Goal: Task Accomplishment & Management: Manage account settings

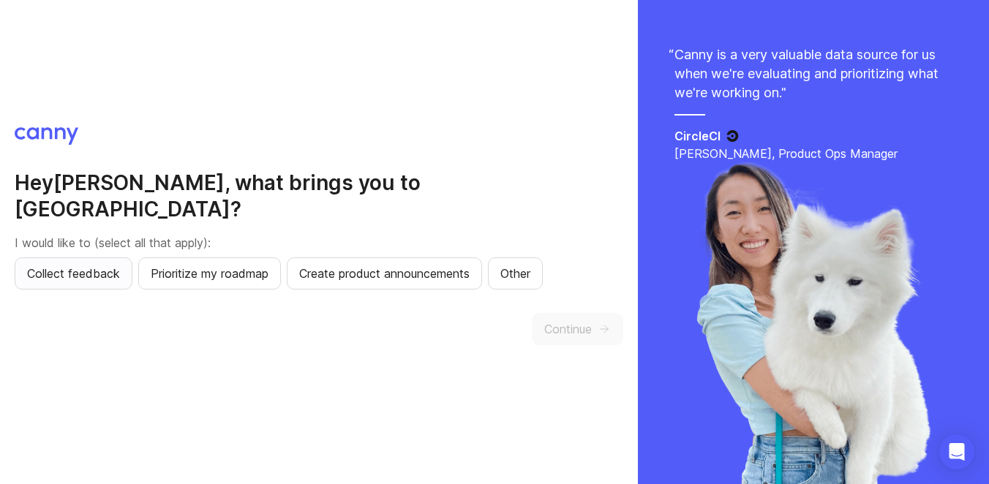
click at [86, 265] on span "Collect feedback" at bounding box center [73, 274] width 93 height 18
click at [342, 265] on span "Create product announcements" at bounding box center [384, 274] width 170 height 18
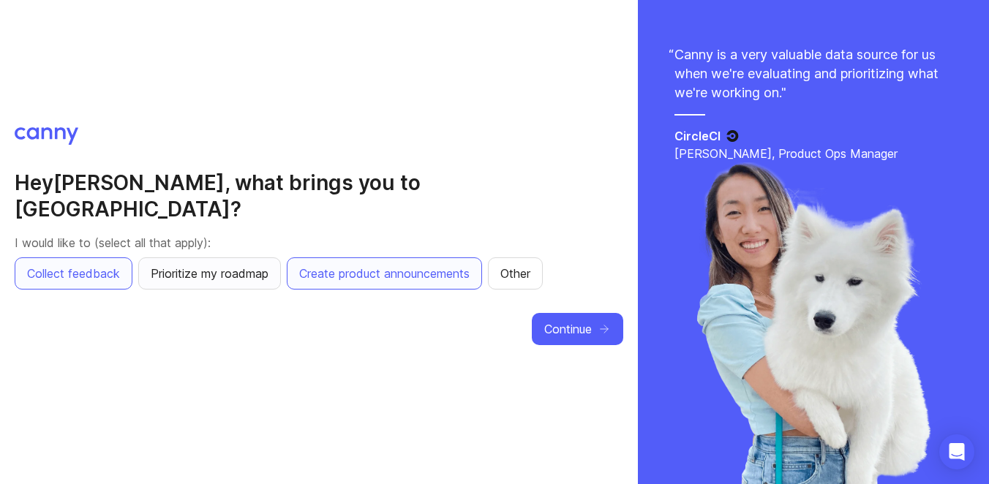
click at [257, 268] on span "Prioritize my roadmap" at bounding box center [210, 274] width 118 height 18
click at [569, 320] on span "Continue" at bounding box center [568, 329] width 48 height 18
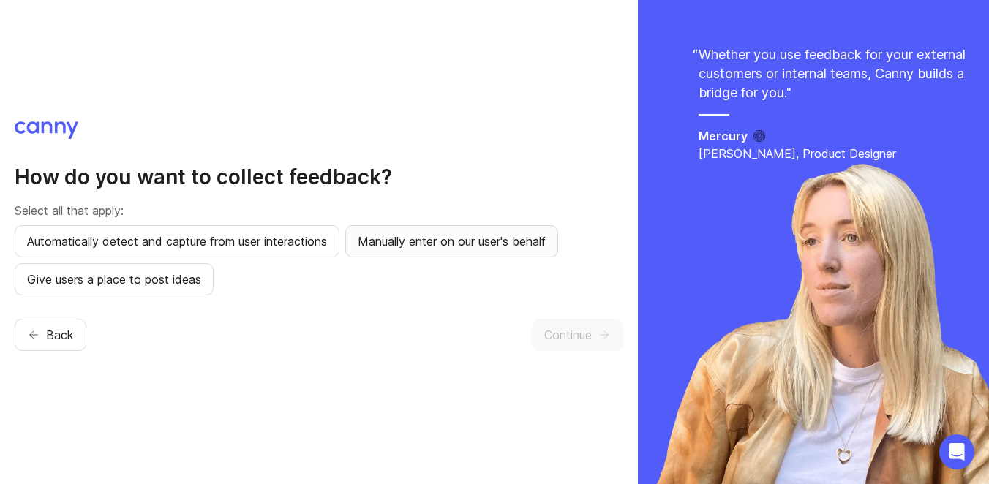
click at [427, 252] on button "Manually enter on our user's behalf" at bounding box center [451, 241] width 213 height 32
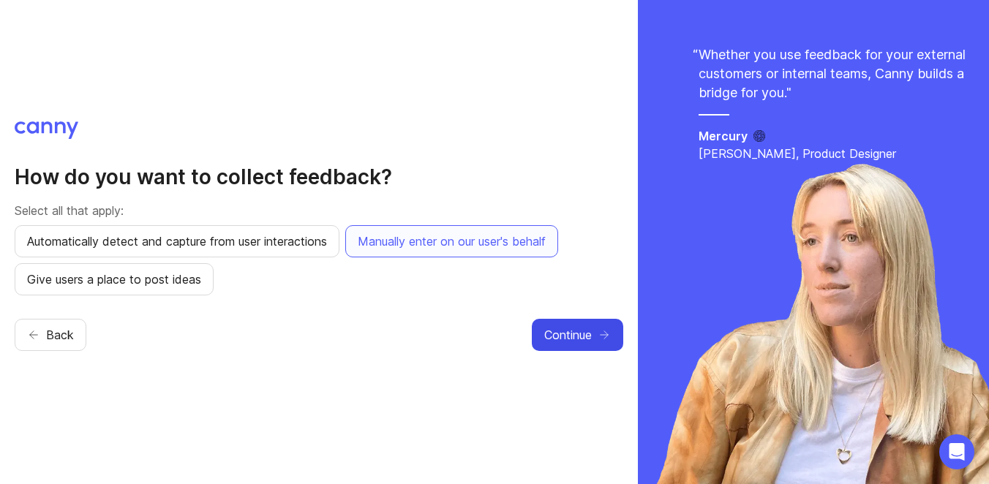
click at [565, 339] on span "Continue" at bounding box center [568, 335] width 48 height 18
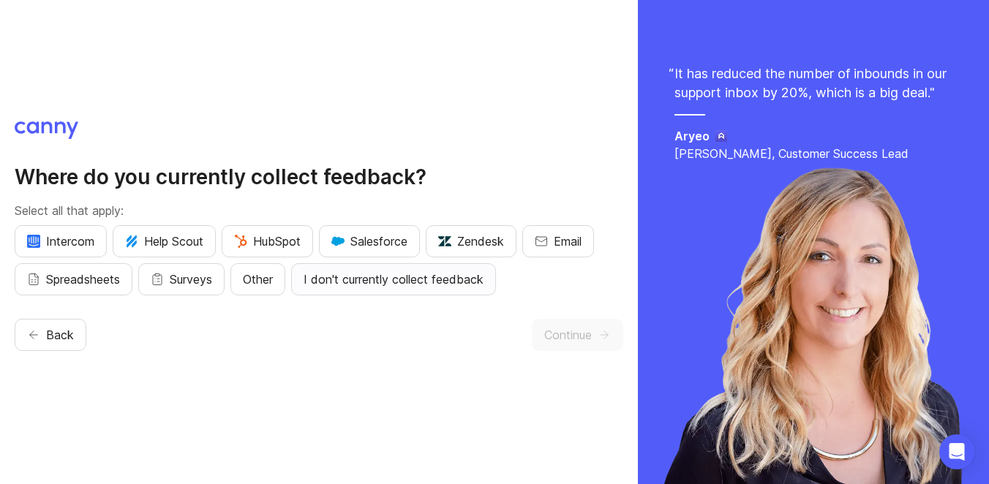
click at [401, 282] on span "I don't currently collect feedback" at bounding box center [393, 280] width 180 height 18
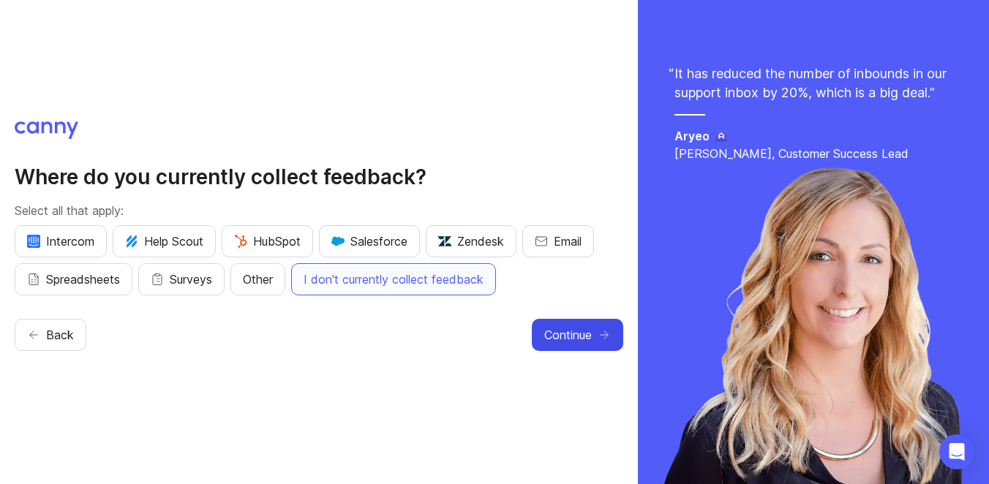
click at [572, 342] on span "Continue" at bounding box center [568, 335] width 48 height 18
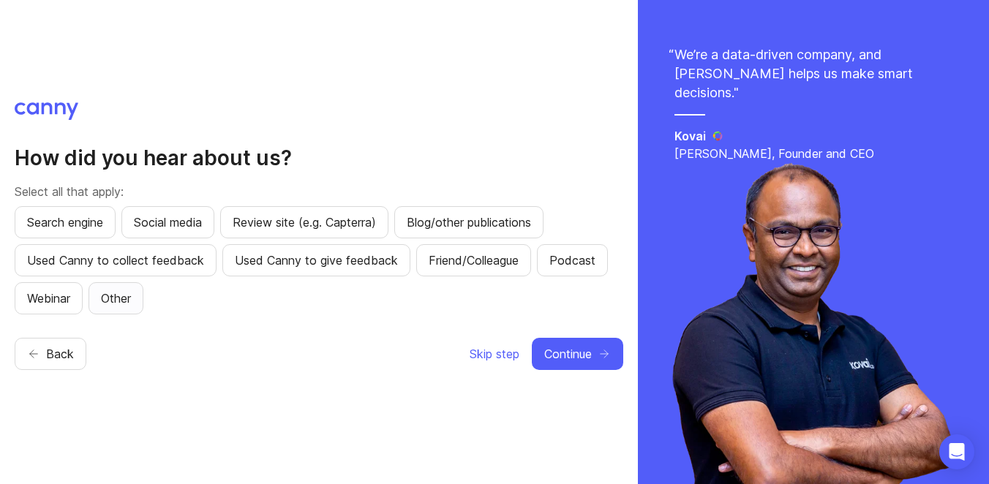
click at [118, 305] on span "Other" at bounding box center [116, 299] width 30 height 18
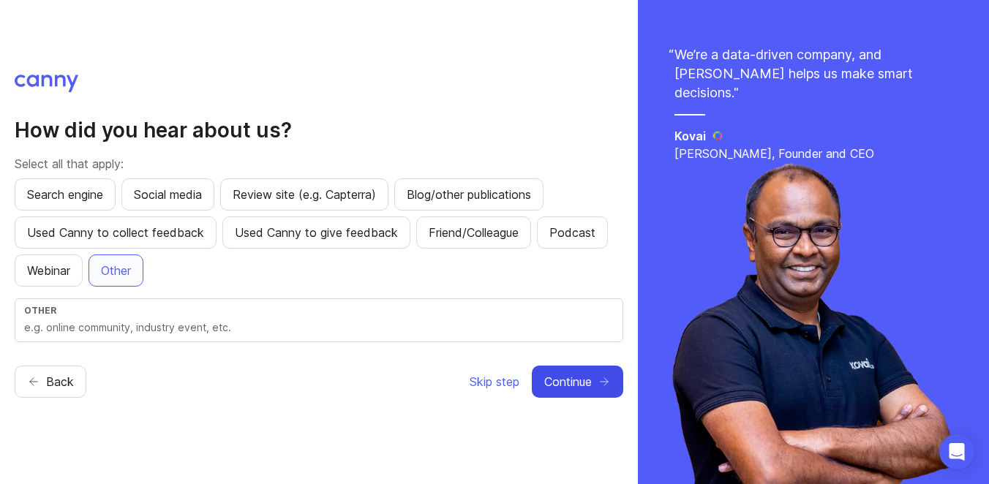
click at [572, 366] on button "Continue" at bounding box center [577, 382] width 91 height 32
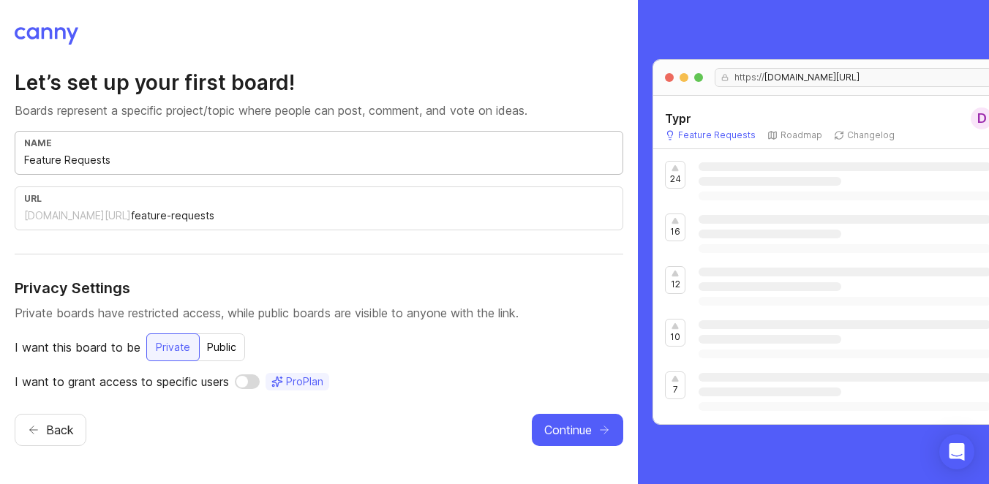
click at [239, 156] on input "Feature Requests" at bounding box center [318, 160] width 589 height 16
click at [211, 342] on div "Public" at bounding box center [221, 347] width 47 height 26
click at [572, 428] on span "Continue" at bounding box center [568, 430] width 48 height 18
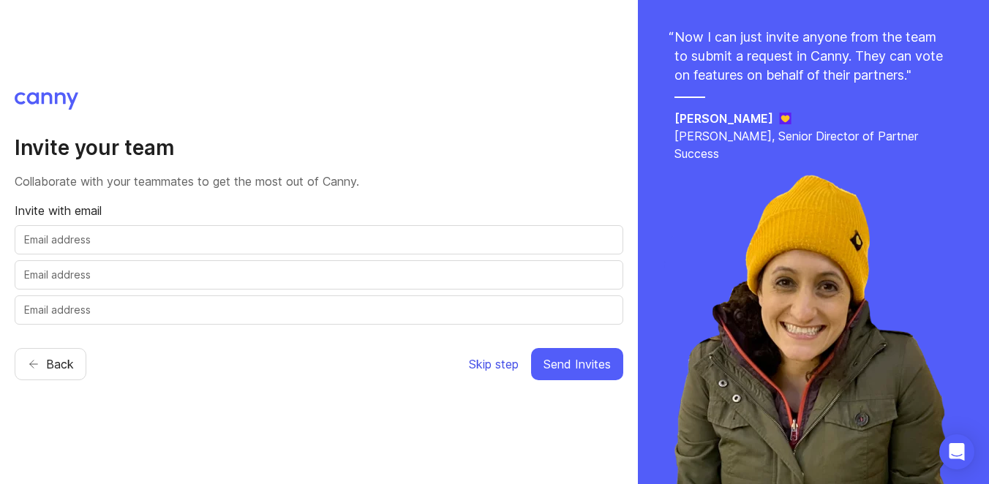
click at [504, 359] on span "Skip step" at bounding box center [494, 364] width 50 height 18
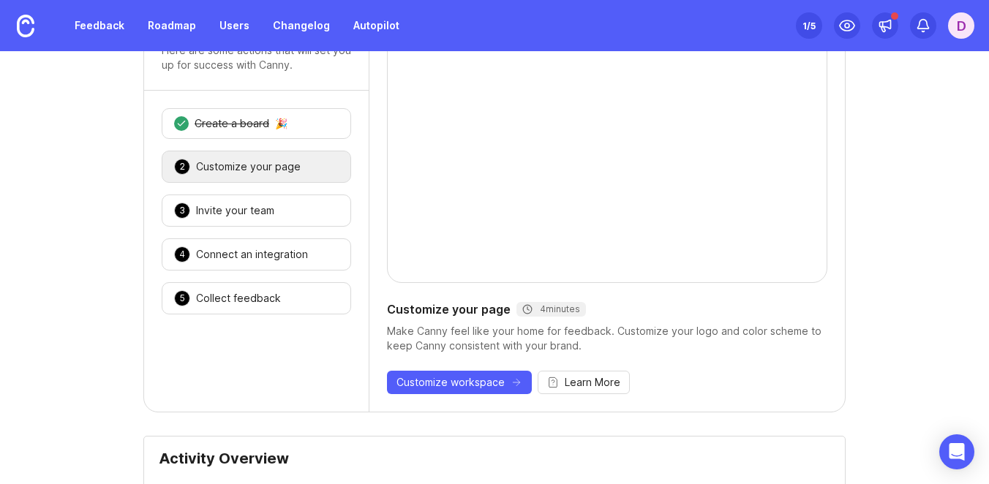
scroll to position [94, 0]
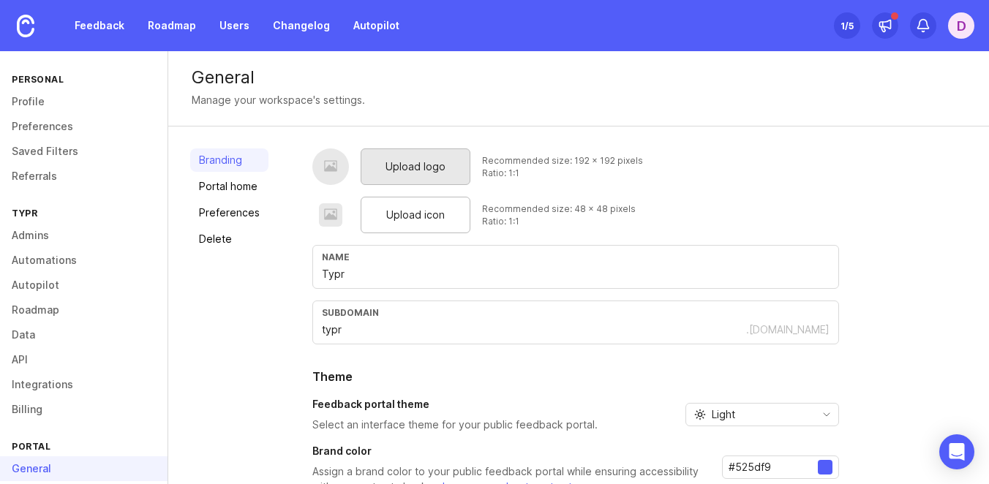
click at [404, 162] on span "Upload logo" at bounding box center [415, 167] width 60 height 16
click at [400, 207] on span "Upload icon" at bounding box center [415, 215] width 58 height 16
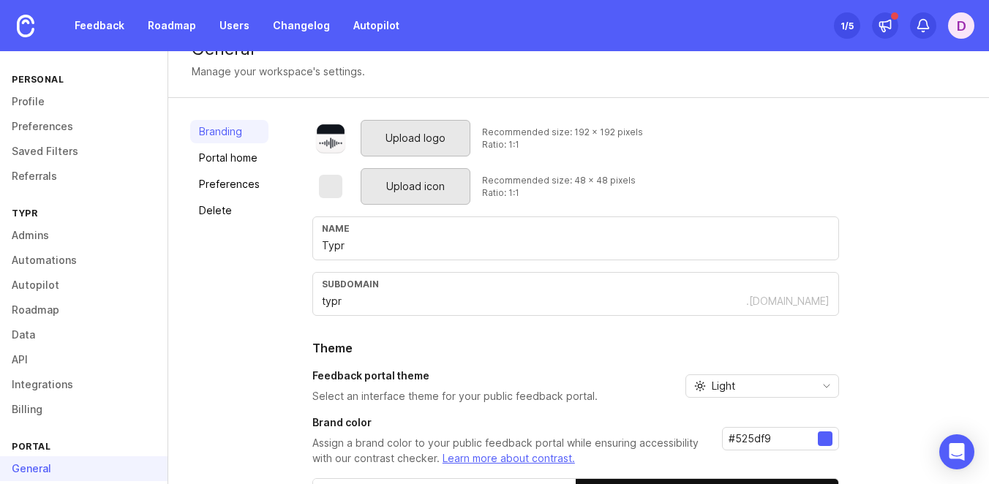
scroll to position [50, 0]
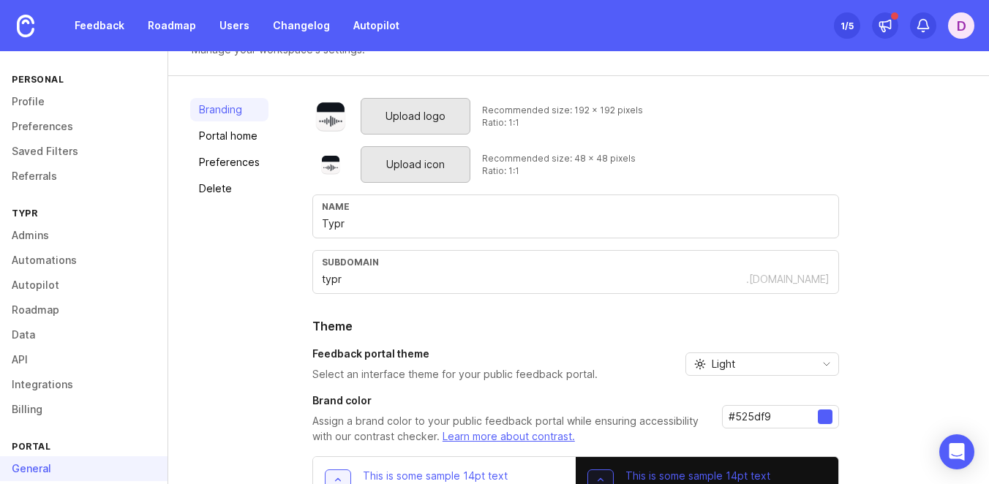
click at [376, 224] on input "Typr" at bounding box center [575, 224] width 507 height 16
type input "Typr AI"
click at [249, 257] on div "Branding Portal home Preferences Delete" at bounding box center [229, 341] width 78 height 486
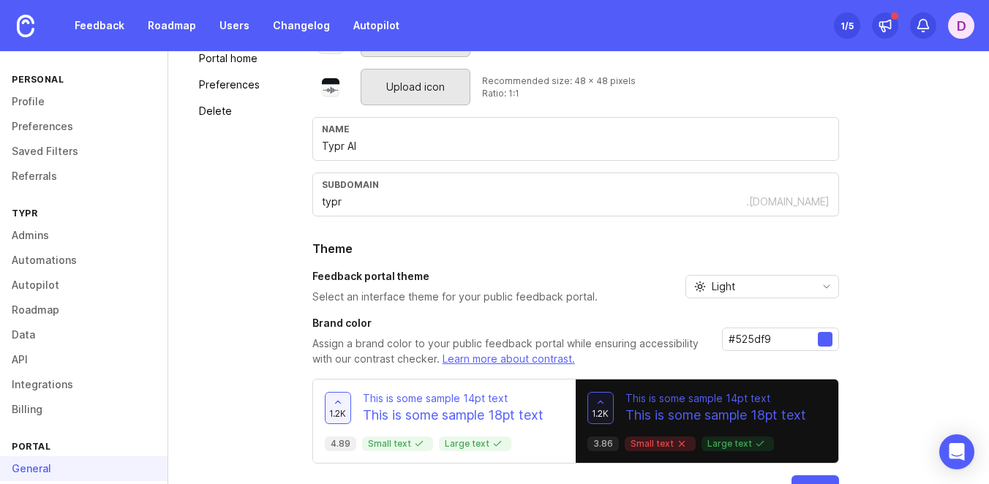
scroll to position [172, 0]
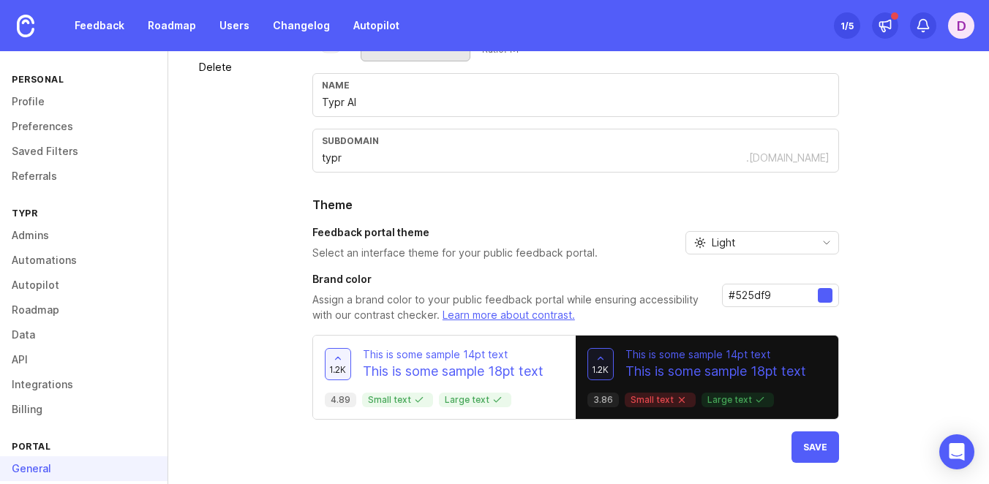
click at [828, 294] on div at bounding box center [824, 295] width 15 height 15
click at [773, 298] on input "#525df9" at bounding box center [772, 295] width 89 height 16
paste input "0c1523"
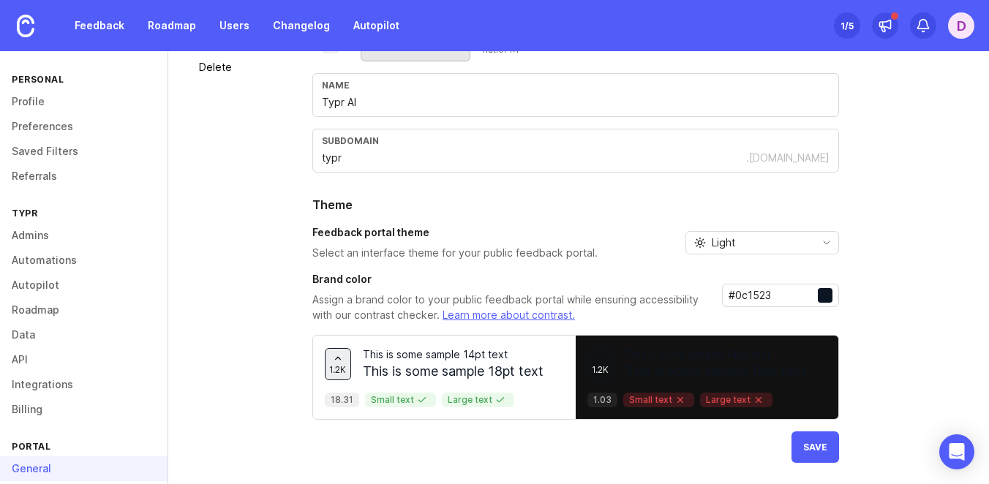
click at [822, 294] on div at bounding box center [824, 295] width 15 height 15
click at [731, 294] on input "#0c1523" at bounding box center [772, 295] width 89 height 16
click at [831, 296] on div "#0c1523" at bounding box center [780, 295] width 117 height 23
click at [791, 296] on input "#0c1523" at bounding box center [772, 295] width 89 height 16
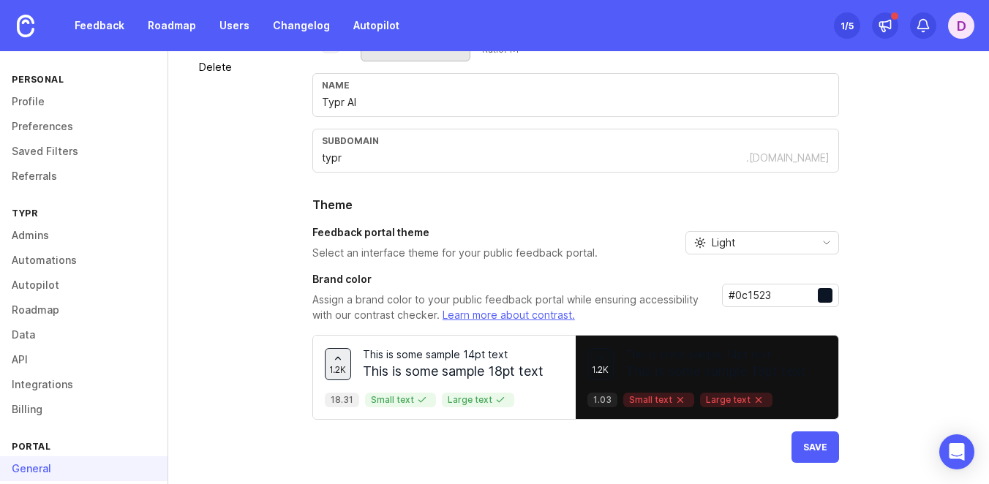
click at [791, 296] on input "#0c1523" at bounding box center [772, 295] width 89 height 16
click at [791, 295] on input "#0c1523" at bounding box center [772, 295] width 89 height 16
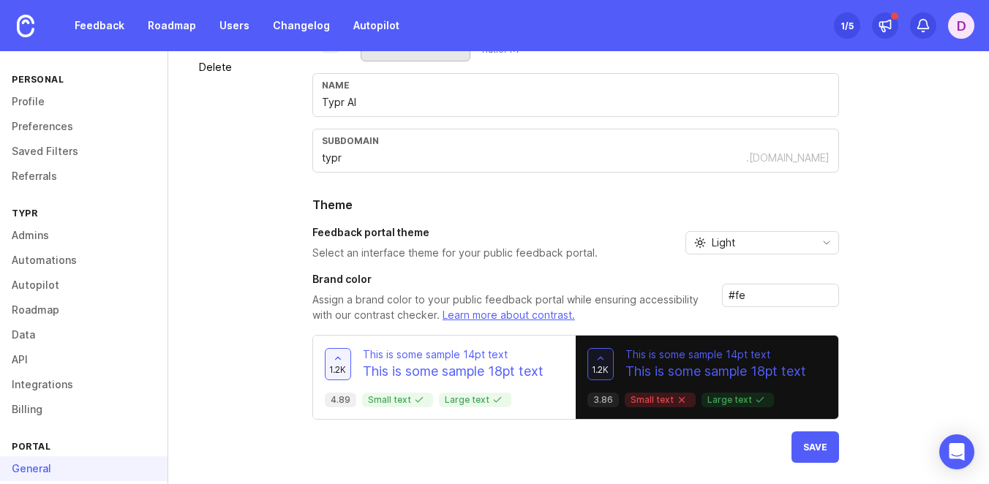
paste input "acacac"
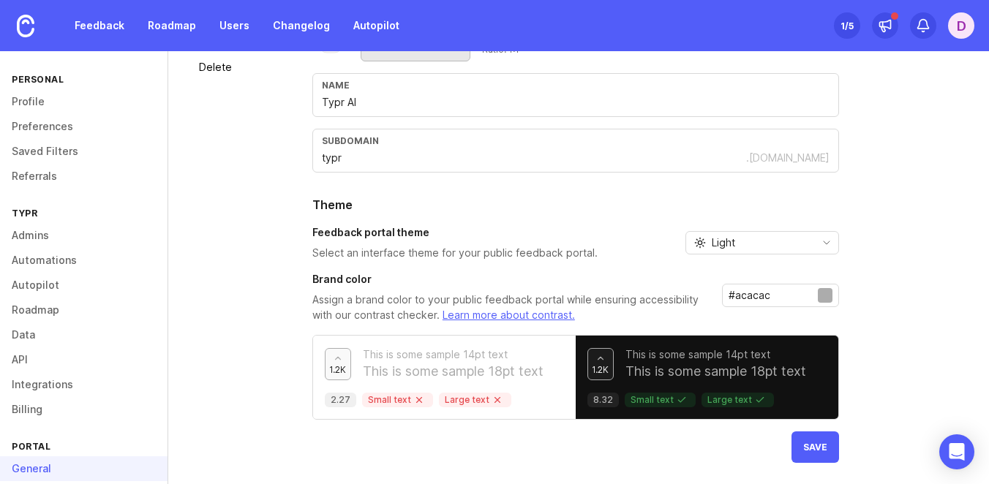
paste input "9a9a9a"
click at [753, 293] on input "#9a9a9a" at bounding box center [772, 295] width 89 height 16
paste input "7c7c7c"
click at [760, 241] on div "Light" at bounding box center [747, 243] width 123 height 22
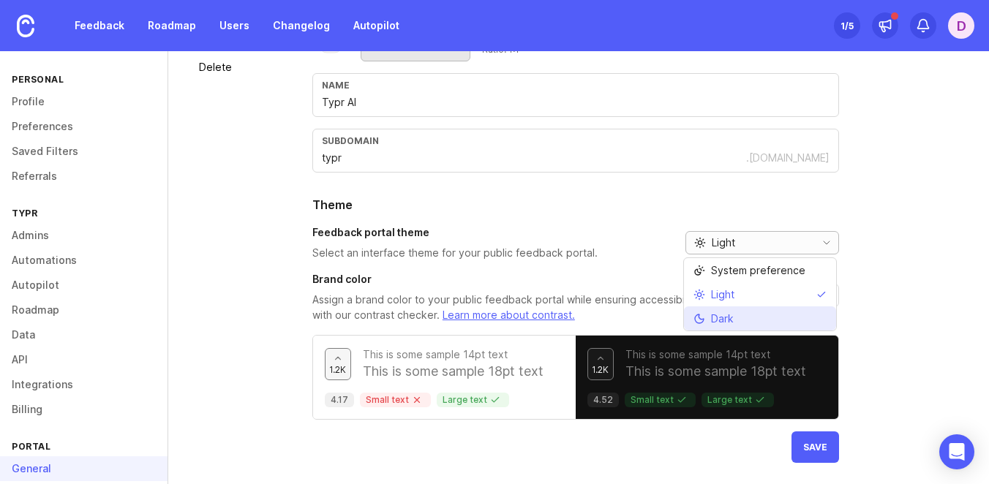
click at [745, 318] on li "Dark" at bounding box center [760, 318] width 152 height 24
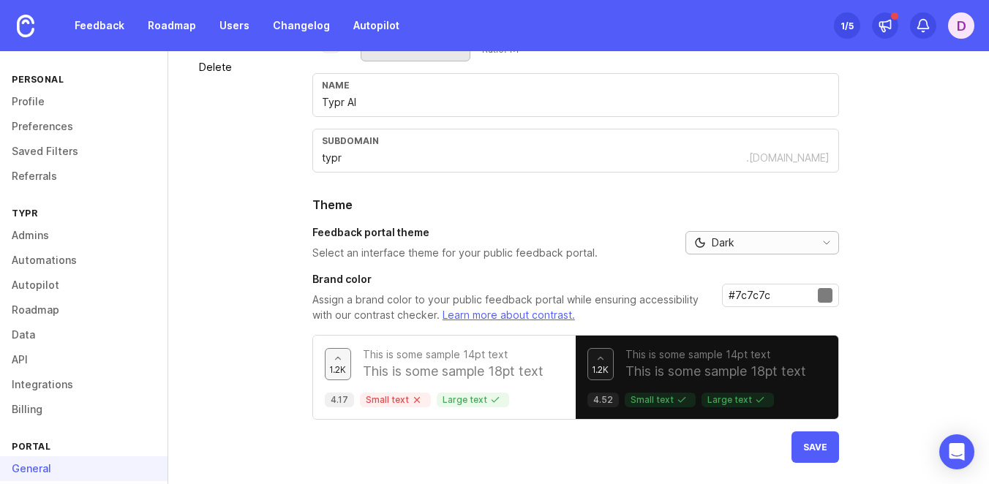
click at [774, 244] on div "Dark" at bounding box center [747, 243] width 123 height 22
click at [741, 266] on span "System preference" at bounding box center [758, 270] width 94 height 16
click at [873, 276] on div "Upload logo Recommended size: 192 x 192 pixels Ratio: 1:1 Upload icon Recommend…" at bounding box center [639, 220] width 654 height 486
click at [822, 295] on div at bounding box center [824, 295] width 15 height 15
click at [763, 295] on input "#7c7c7c" at bounding box center [772, 295] width 89 height 16
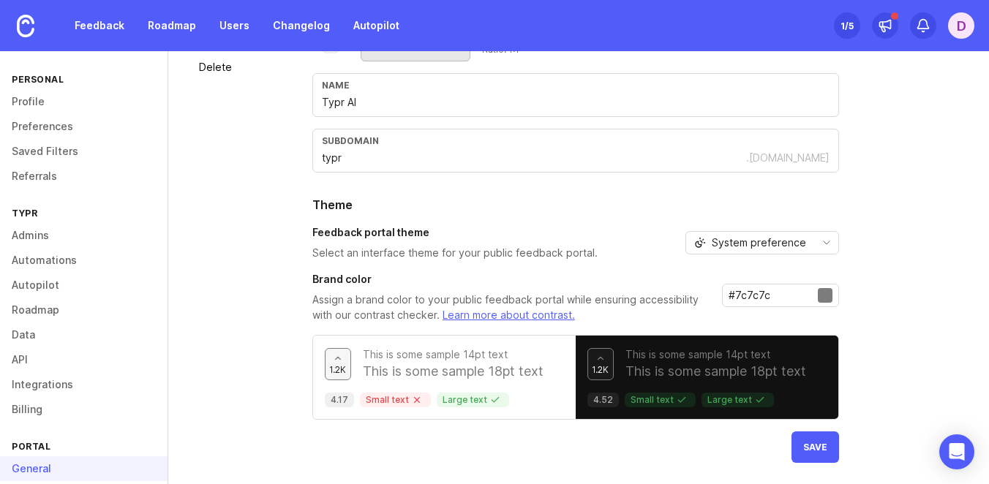
click at [763, 295] on input "#7c7c7c" at bounding box center [772, 295] width 89 height 16
paste input "616060"
click at [823, 297] on div at bounding box center [824, 295] width 15 height 15
click at [859, 297] on div "Upload logo Recommended size: 192 x 192 pixels Ratio: 1:1 Upload icon Recommend…" at bounding box center [639, 220] width 654 height 486
click at [820, 296] on div at bounding box center [824, 295] width 15 height 15
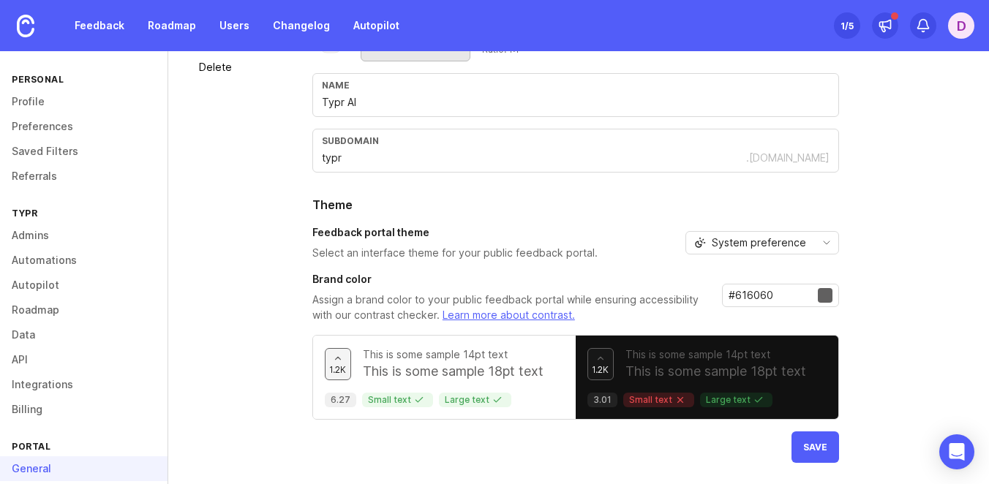
click at [820, 296] on div at bounding box center [824, 295] width 15 height 15
click at [735, 294] on input "#616060" at bounding box center [772, 295] width 89 height 16
paste input "2937bb"
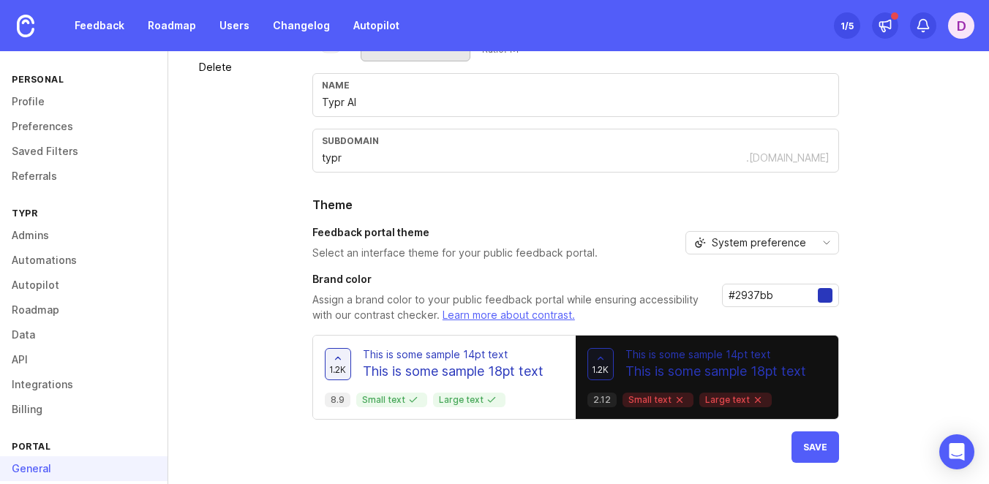
paste input "3d4591"
paste input "41477b"
paste input "838bc"
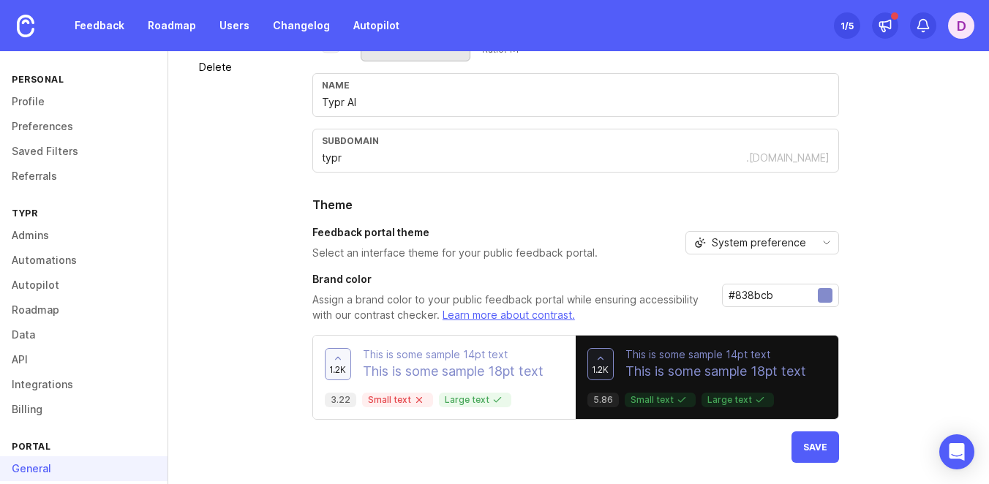
paste input "727de0"
type input "#727de0"
click at [823, 447] on span "Save" at bounding box center [815, 447] width 24 height 11
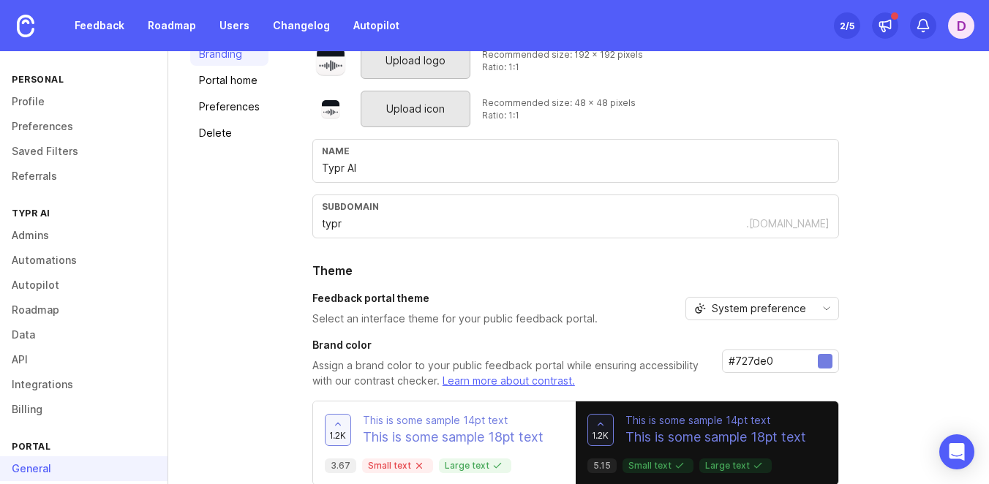
scroll to position [0, 0]
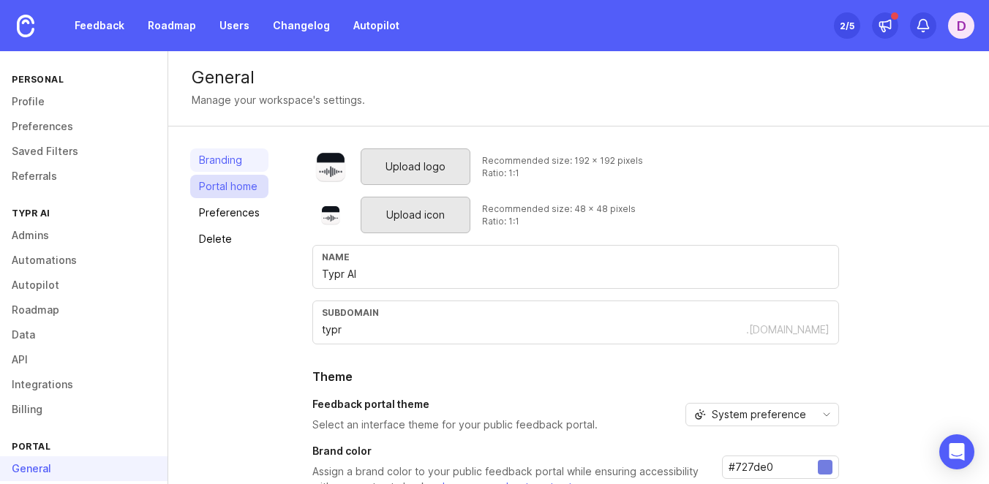
click at [229, 183] on link "Portal home" at bounding box center [229, 186] width 78 height 23
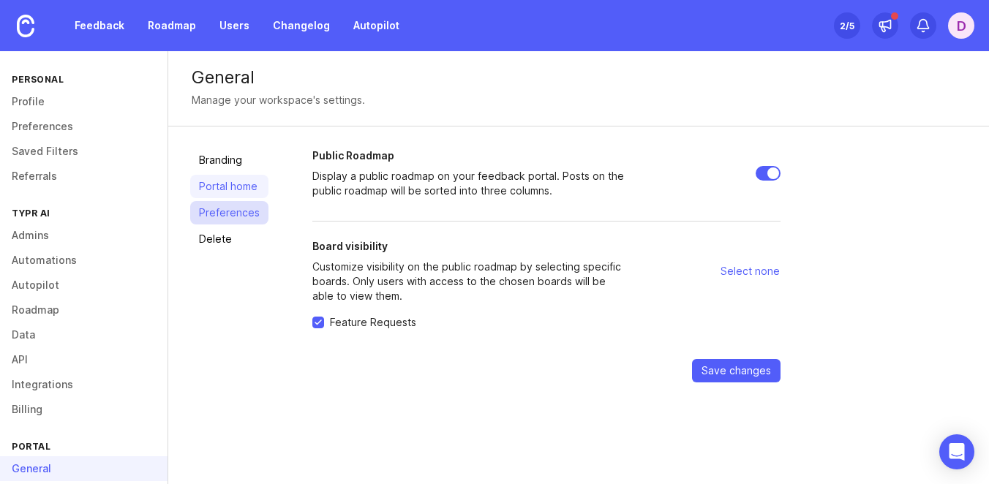
click at [245, 218] on link "Preferences" at bounding box center [229, 212] width 78 height 23
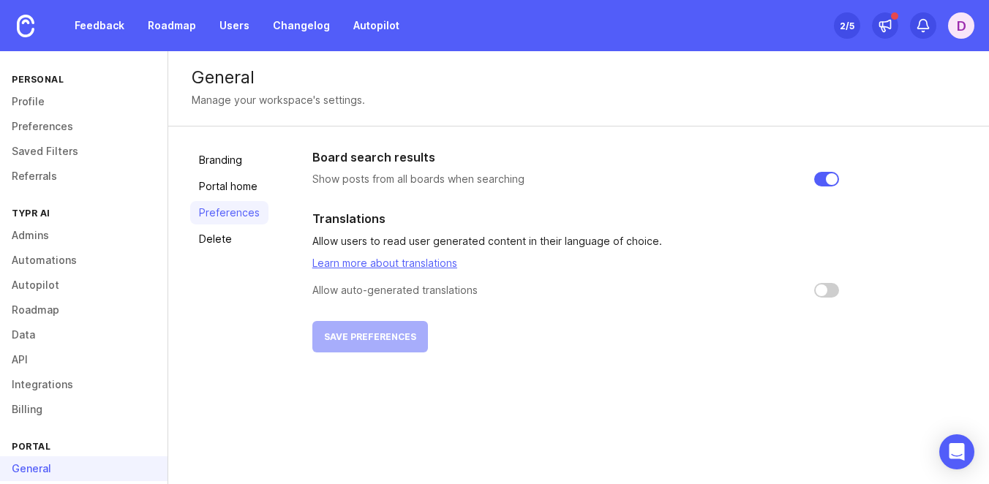
click at [814, 288] on input "checkbox" at bounding box center [826, 290] width 25 height 15
checkbox input "false"
click at [232, 243] on link "Delete" at bounding box center [229, 238] width 78 height 23
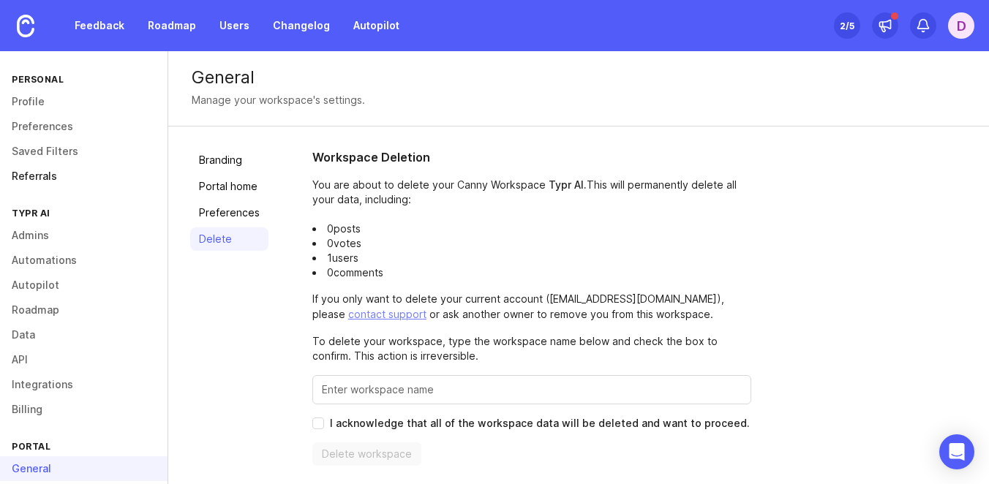
click at [60, 178] on link "Referrals" at bounding box center [83, 176] width 167 height 25
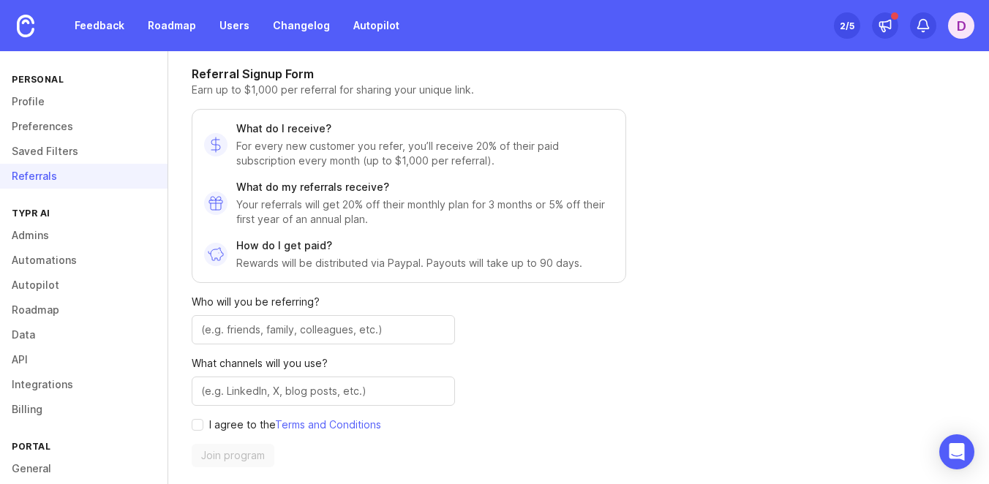
scroll to position [86, 0]
click at [48, 233] on link "Admins" at bounding box center [83, 235] width 167 height 25
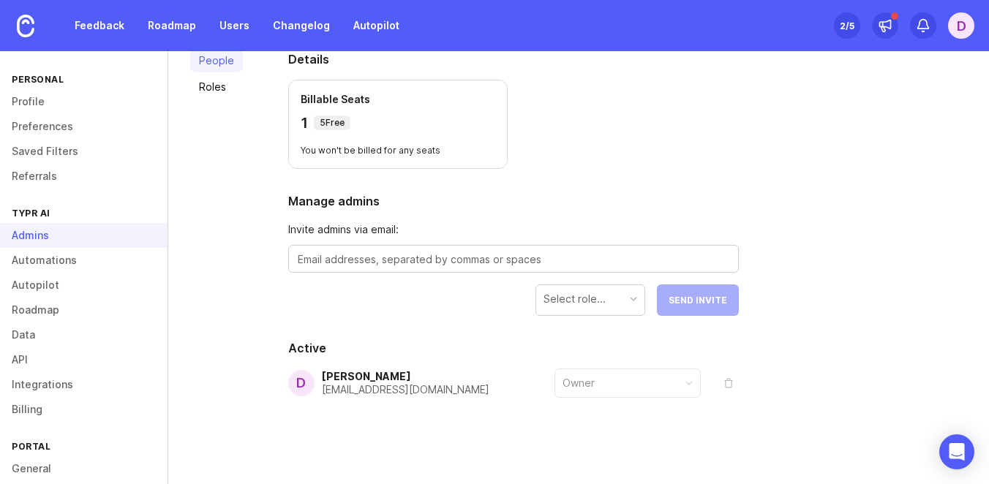
scroll to position [106, 0]
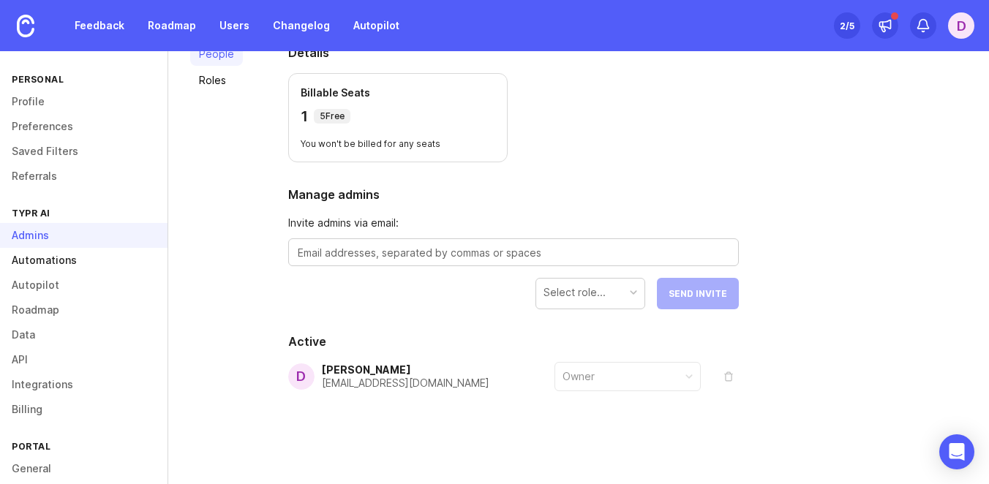
click at [49, 259] on link "Automations" at bounding box center [83, 260] width 167 height 25
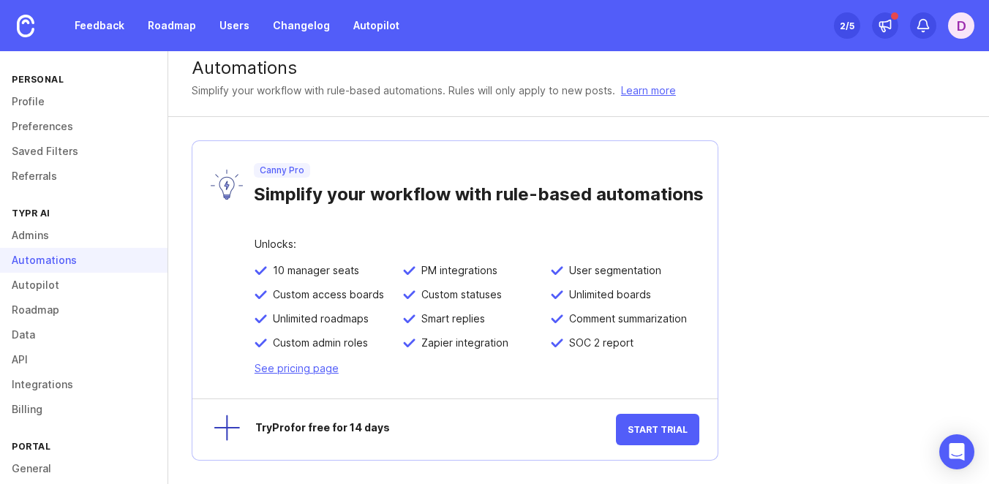
scroll to position [9, 0]
click at [66, 286] on link "Autopilot" at bounding box center [83, 285] width 167 height 25
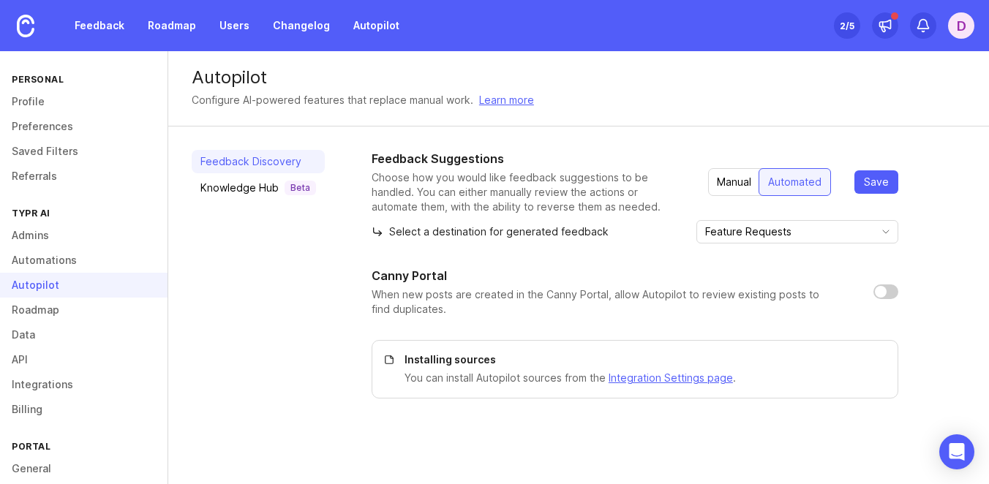
click at [878, 294] on input "checkbox" at bounding box center [885, 291] width 25 height 15
checkbox input "true"
click at [884, 181] on span "Save" at bounding box center [875, 182] width 25 height 15
click at [118, 319] on link "Roadmap" at bounding box center [83, 310] width 167 height 25
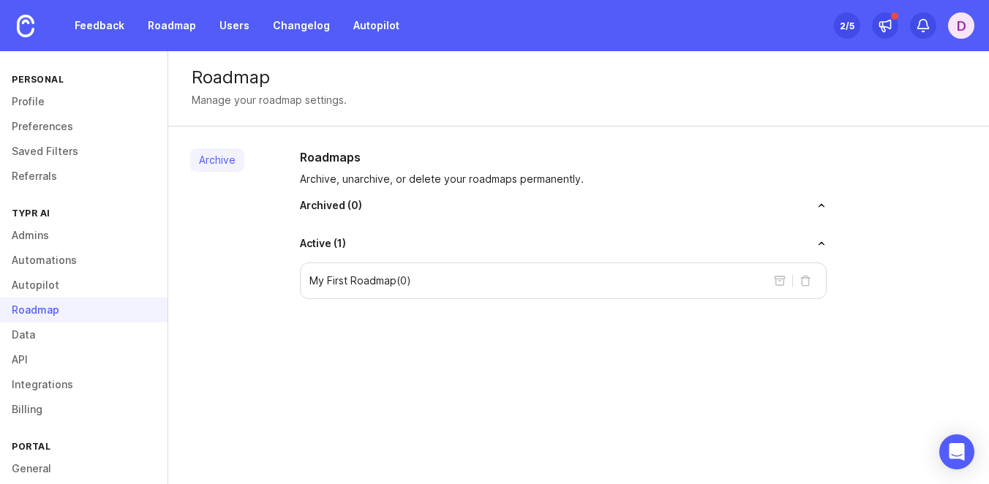
click at [468, 276] on div "My First Roadmap ( 0 )" at bounding box center [563, 280] width 526 height 37
click at [399, 285] on p "My First Roadmap ( 0 )" at bounding box center [360, 280] width 102 height 15
click at [804, 281] on button "delete roadmap" at bounding box center [804, 280] width 23 height 23
click at [650, 328] on div "Roadmap Manage your roadmap settings. Archive Roadmaps Archive, unarchive, or d…" at bounding box center [578, 267] width 820 height 433
click at [577, 287] on div "My First Roadmap ( 0 )" at bounding box center [563, 280] width 526 height 37
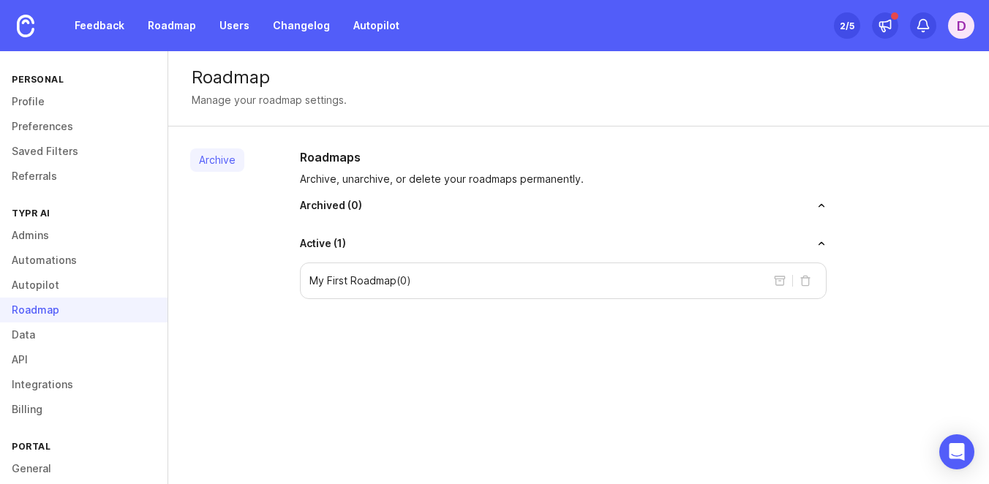
click at [577, 287] on div "My First Roadmap ( 0 )" at bounding box center [563, 280] width 526 height 37
click at [413, 287] on div "My First Roadmap ( 0 )" at bounding box center [563, 280] width 526 height 37
click at [73, 339] on link "Data" at bounding box center [83, 334] width 167 height 25
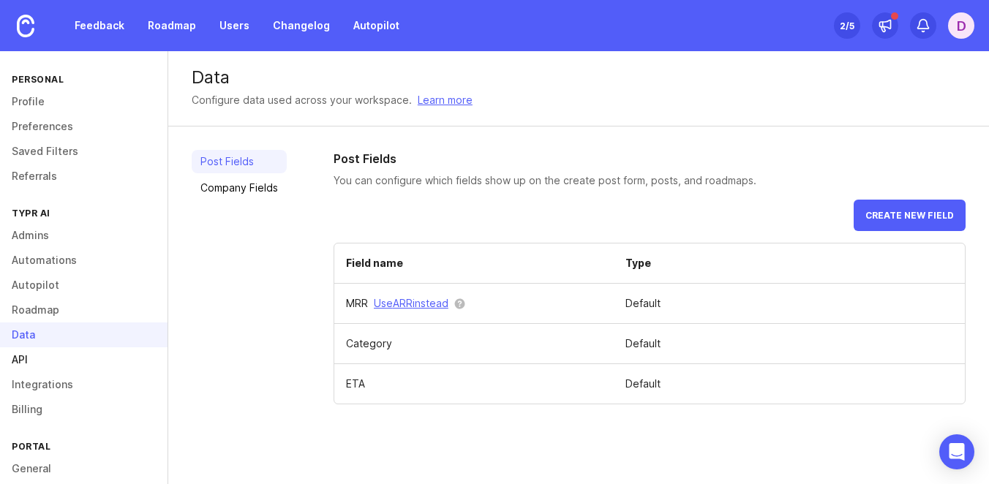
click at [71, 355] on link "API" at bounding box center [83, 359] width 167 height 25
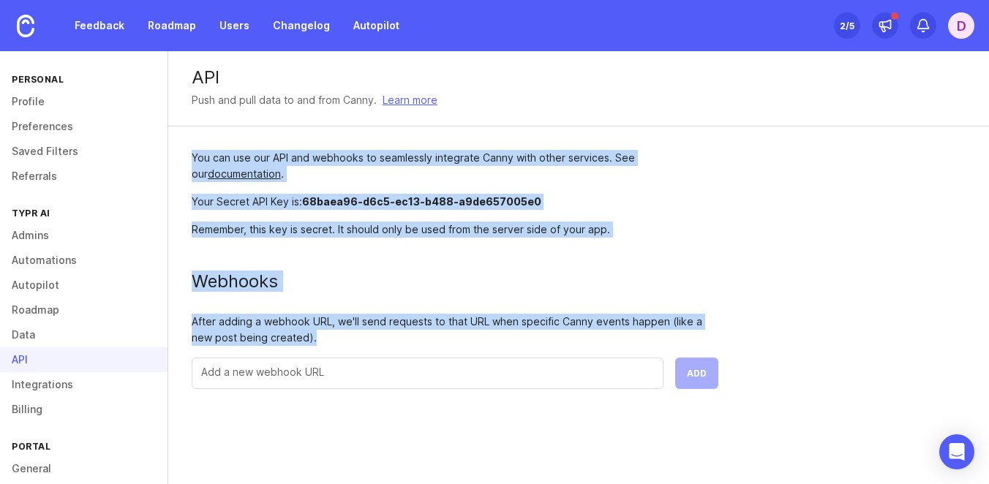
drag, startPoint x: 183, startPoint y: 134, endPoint x: 415, endPoint y: 387, distance: 343.6
click at [415, 387] on div "You can use our API and webhooks to seamlessly integrate Canny with other servi…" at bounding box center [454, 269] width 573 height 286
copy div "You can use our API and webhooks to seamlessly integrate Canny with other servi…"
